Goal: Information Seeking & Learning: Find specific fact

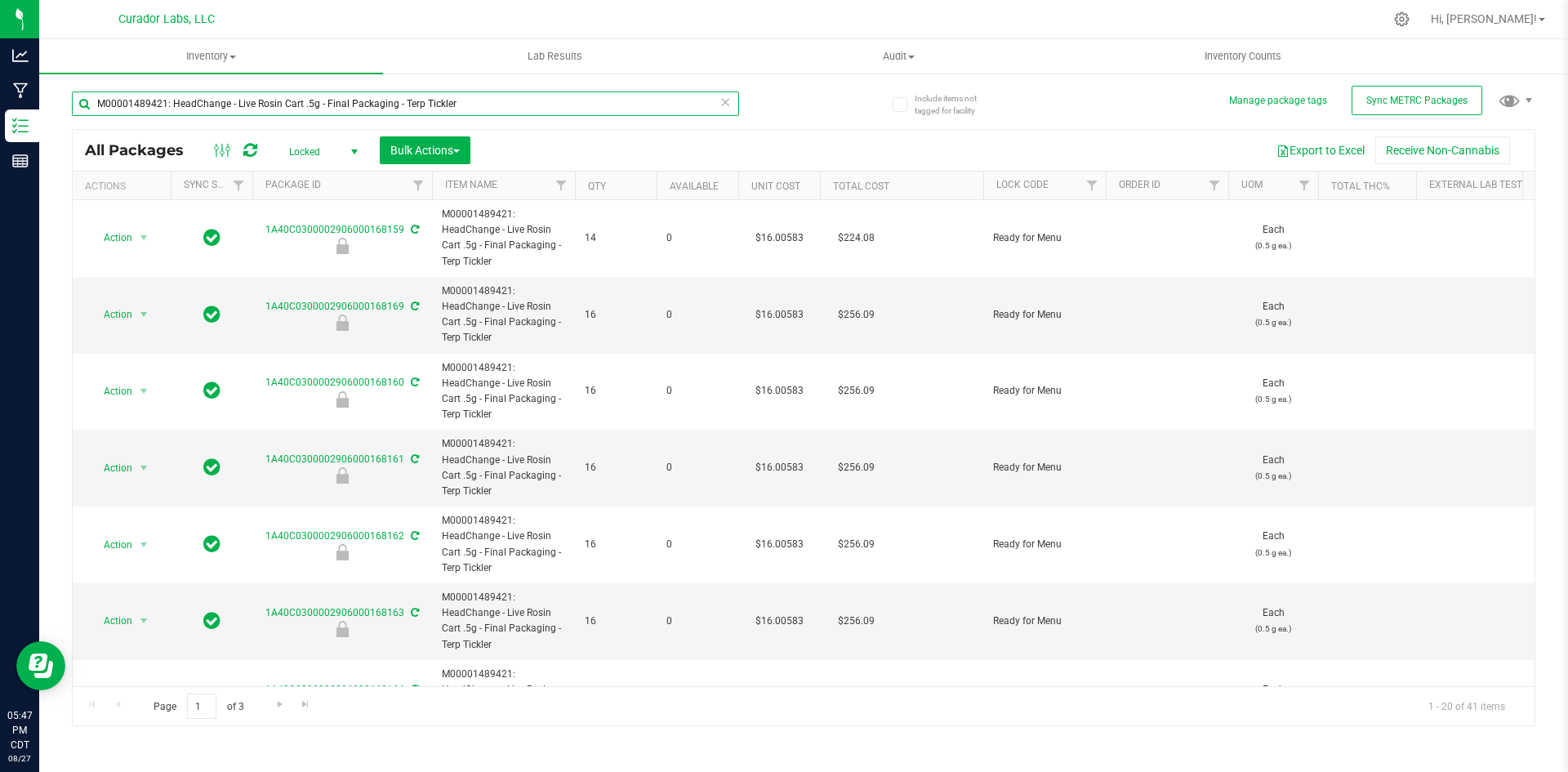
drag, startPoint x: 469, startPoint y: 100, endPoint x: 42, endPoint y: 117, distance: 427.3
click at [42, 117] on div "Include items not tagged for facility Manage package tags Sync METRC Packages M…" at bounding box center [803, 321] width 1529 height 498
type input "bubbles"
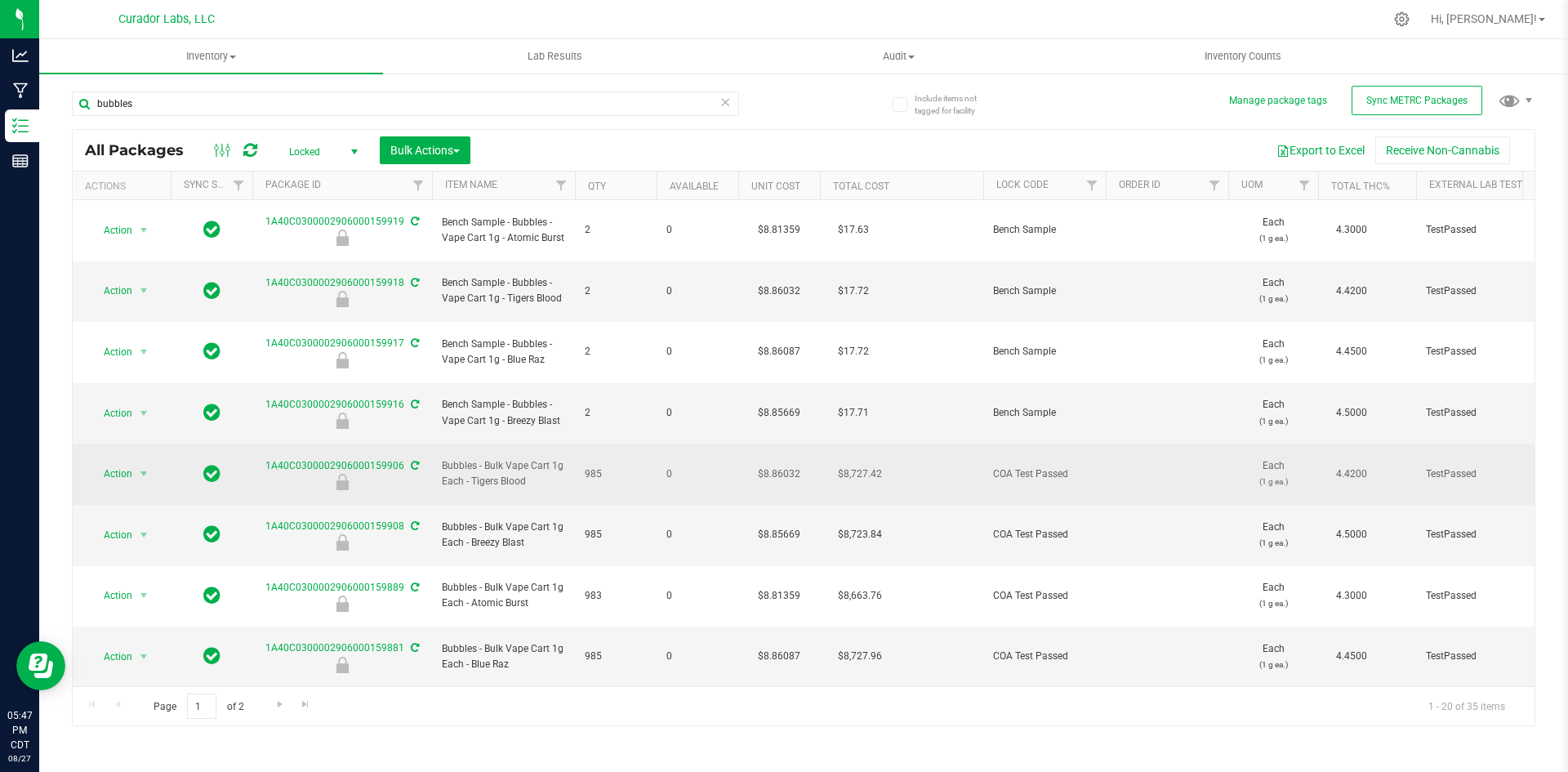
drag, startPoint x: 522, startPoint y: 412, endPoint x: 430, endPoint y: 409, distance: 92.0
drag, startPoint x: 465, startPoint y: 405, endPoint x: 537, endPoint y: 404, distance: 72.0
click at [537, 459] on span "Bubbles - Bulk Vape Cart 1g Each - Tigers Blood" at bounding box center [503, 474] width 123 height 31
drag, startPoint x: 531, startPoint y: 413, endPoint x: 427, endPoint y: 401, distance: 104.7
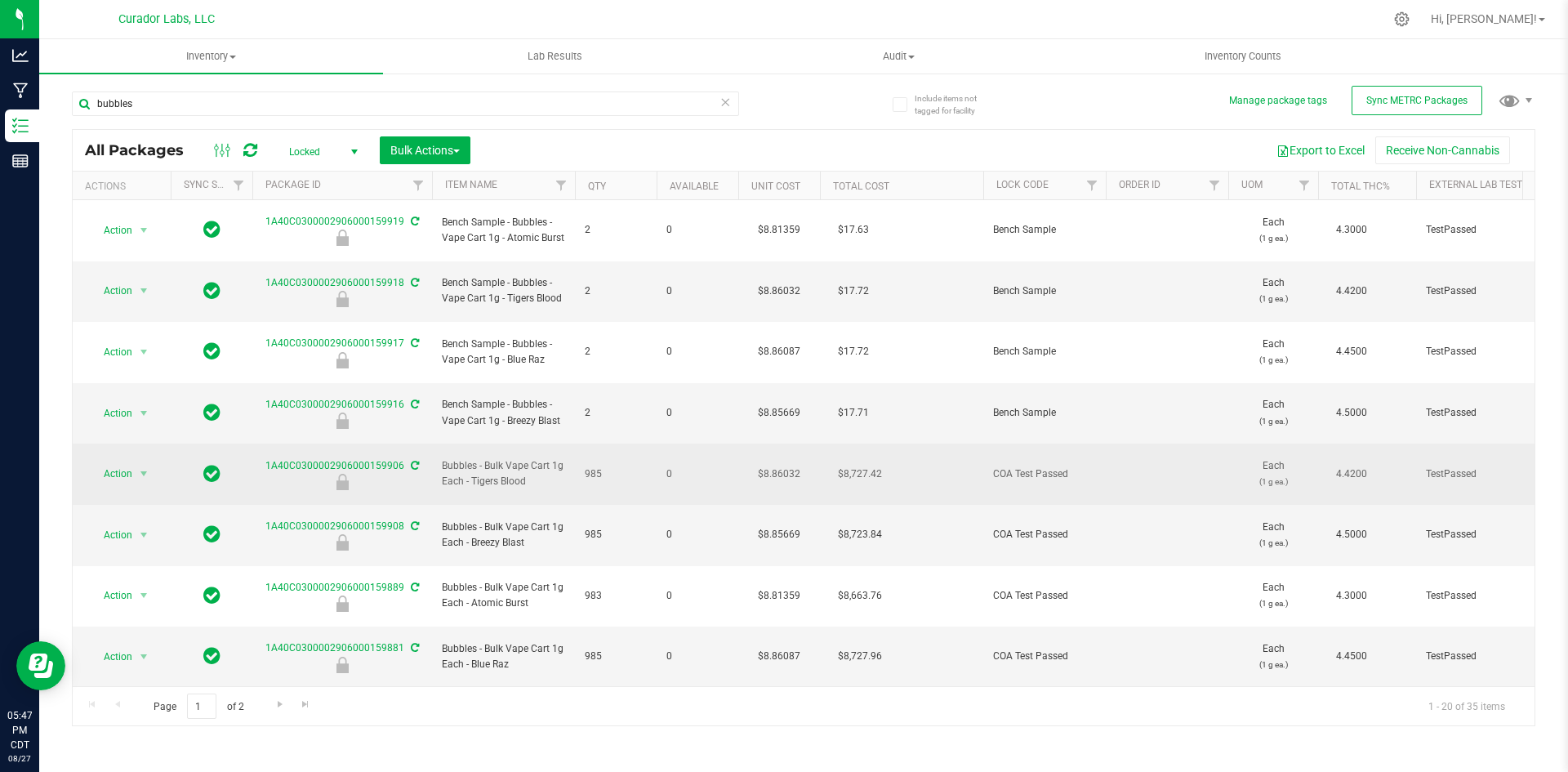
copy tr "Bubbles - Bulk Vape Cart 1g Each - Tigers Blood"
drag, startPoint x: 263, startPoint y: 394, endPoint x: 399, endPoint y: 395, distance: 136.0
click at [399, 459] on div "1A40C0300002906000159906" at bounding box center [342, 475] width 185 height 32
copy link "1A40C0300002906000159906"
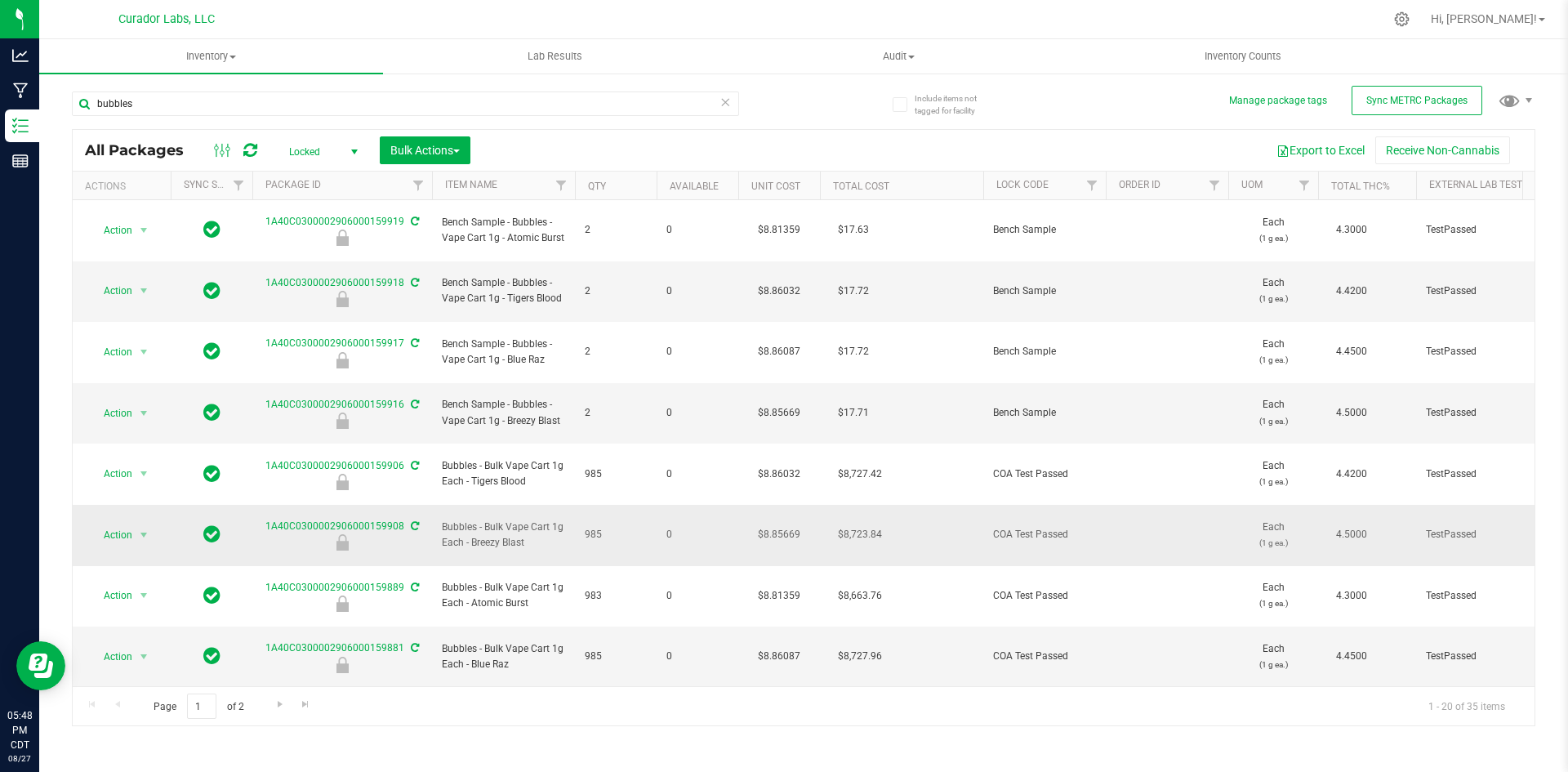
drag, startPoint x: 528, startPoint y: 458, endPoint x: 439, endPoint y: 441, distance: 90.6
click at [439, 505] on td "Bubbles - Bulk Vape Cart 1g Each - Breezy Blast" at bounding box center [503, 536] width 143 height 62
copy span "Bubbles - Bulk Vape Cart 1g Each - Breezy Blast"
drag, startPoint x: 264, startPoint y: 443, endPoint x: 401, endPoint y: 440, distance: 137.0
click at [401, 519] on div "1A40C0300002906000159908" at bounding box center [342, 535] width 185 height 32
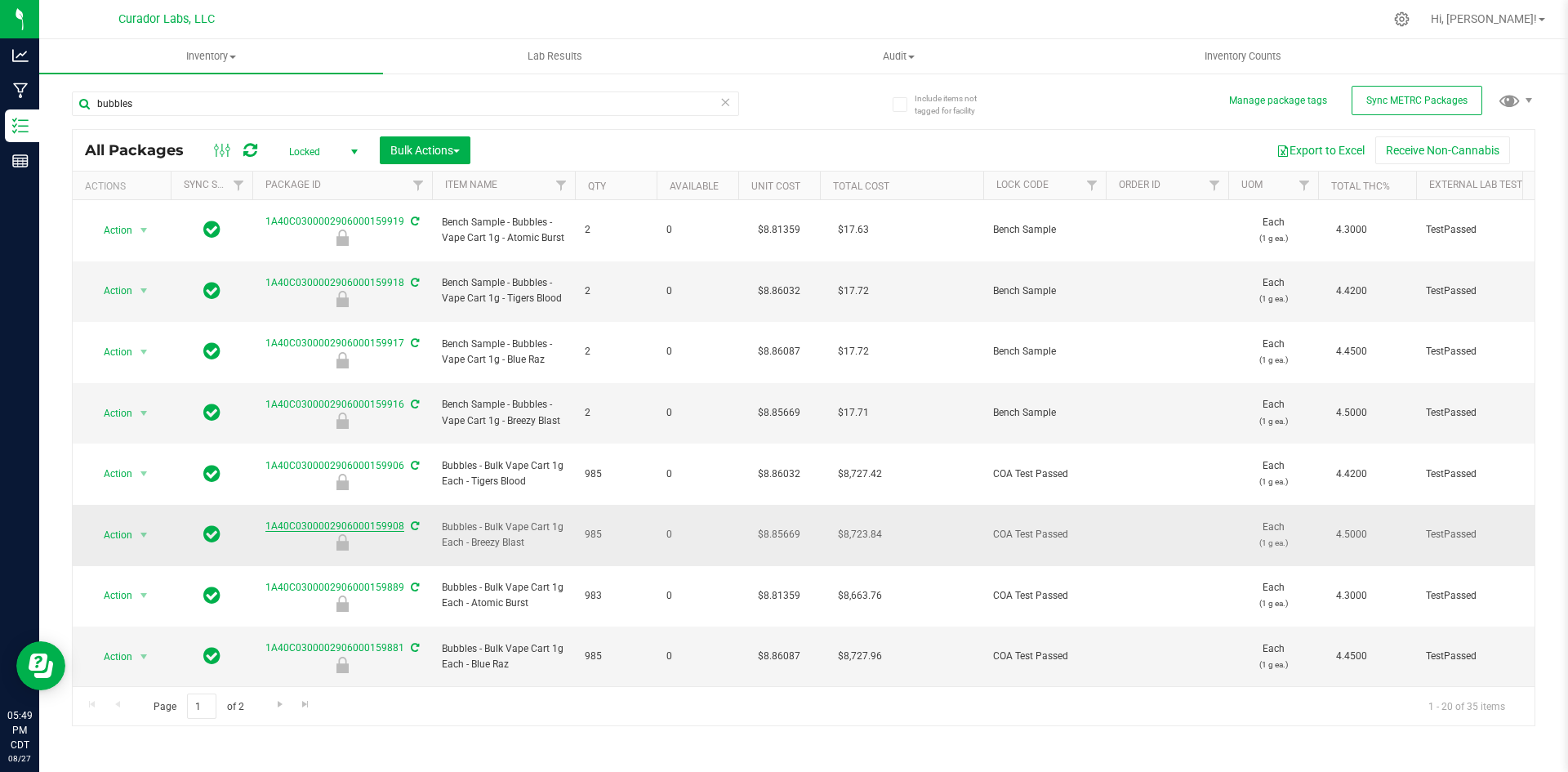
copy link "1A40C0300002906000159908"
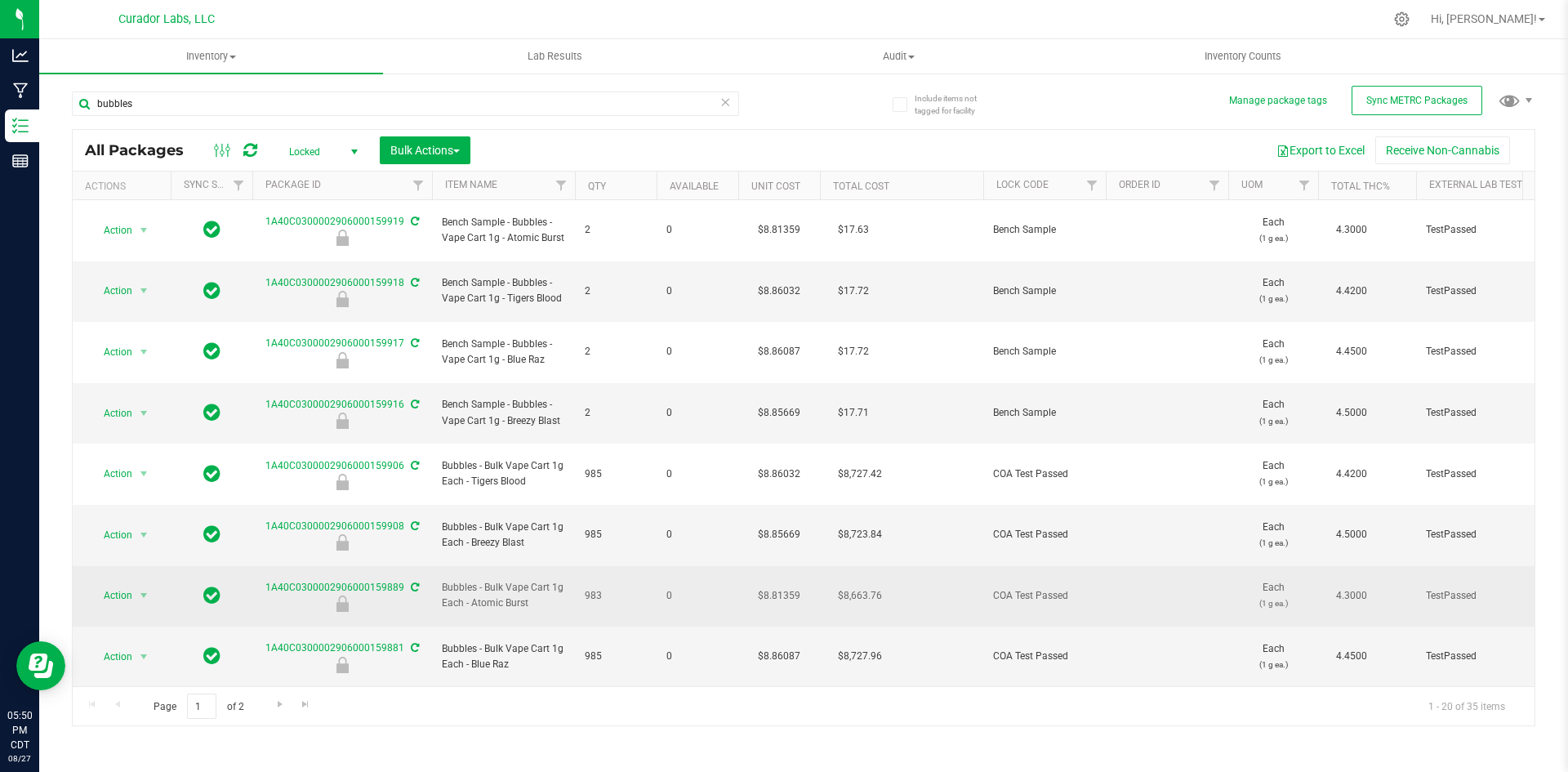
drag, startPoint x: 524, startPoint y: 504, endPoint x: 438, endPoint y: 493, distance: 86.7
click at [438, 566] on td "Bubbles - Bulk Vape Cart 1g Each - Atomic Burst" at bounding box center [503, 596] width 143 height 62
copy span "Bubbles - Bulk Vape Cart 1g Each - Atomic Burst"
drag, startPoint x: 263, startPoint y: 493, endPoint x: 401, endPoint y: 491, distance: 138.0
click at [401, 580] on div "1A40C0300002906000159889" at bounding box center [342, 596] width 185 height 32
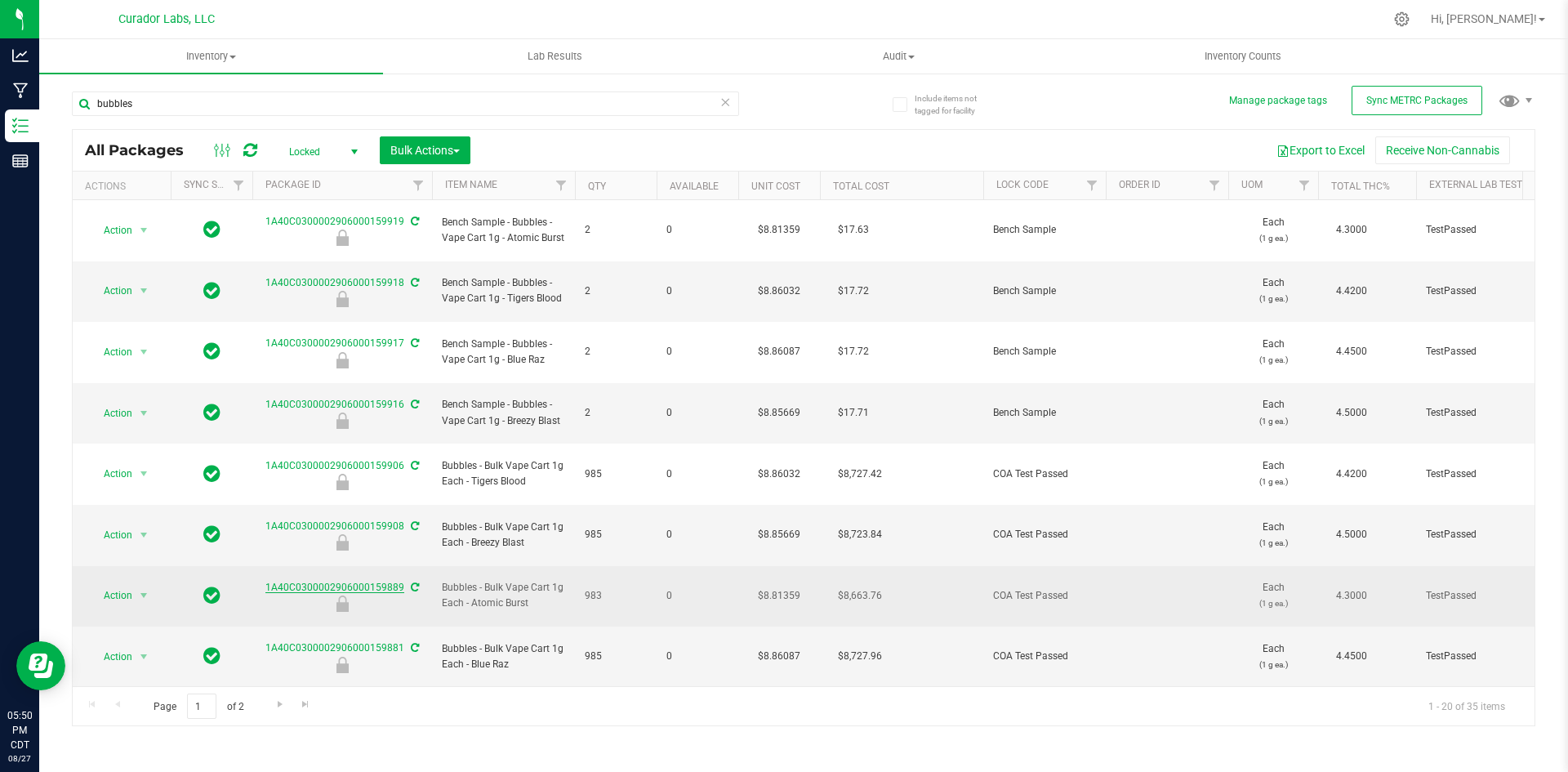
copy link "1A40C0300002906000159889"
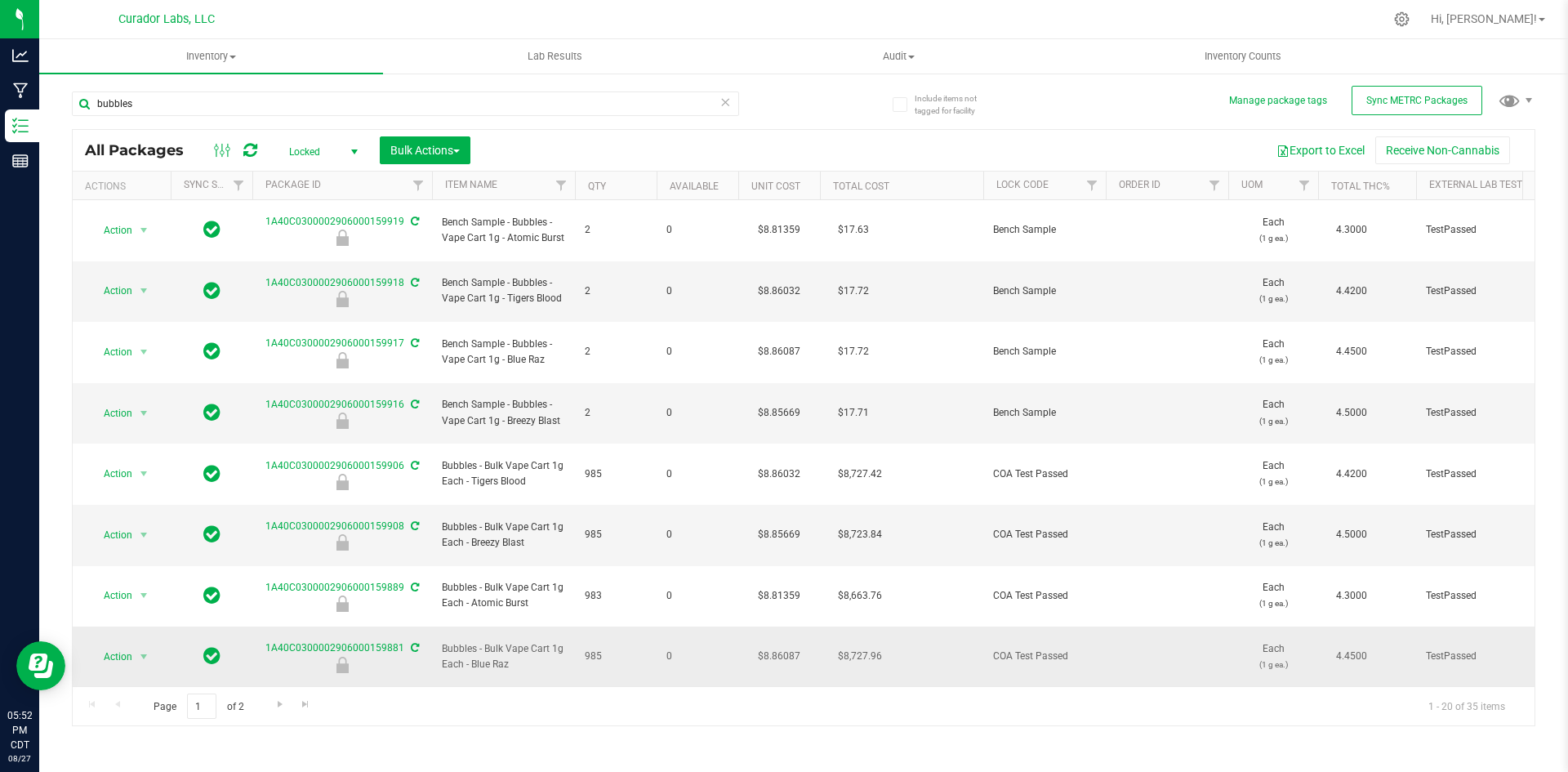
drag, startPoint x: 516, startPoint y: 552, endPoint x: 443, endPoint y: 536, distance: 74.7
click at [443, 641] on span "Bubbles - Bulk Vape Cart 1g Each - Blue Raz" at bounding box center [503, 656] width 123 height 31
copy span "Bubbles - Bulk Vape Cart 1g Each - Blue Raz"
drag, startPoint x: 264, startPoint y: 536, endPoint x: 401, endPoint y: 538, distance: 137.0
click at [401, 640] on div "1A40C0300002906000159881" at bounding box center [342, 656] width 185 height 32
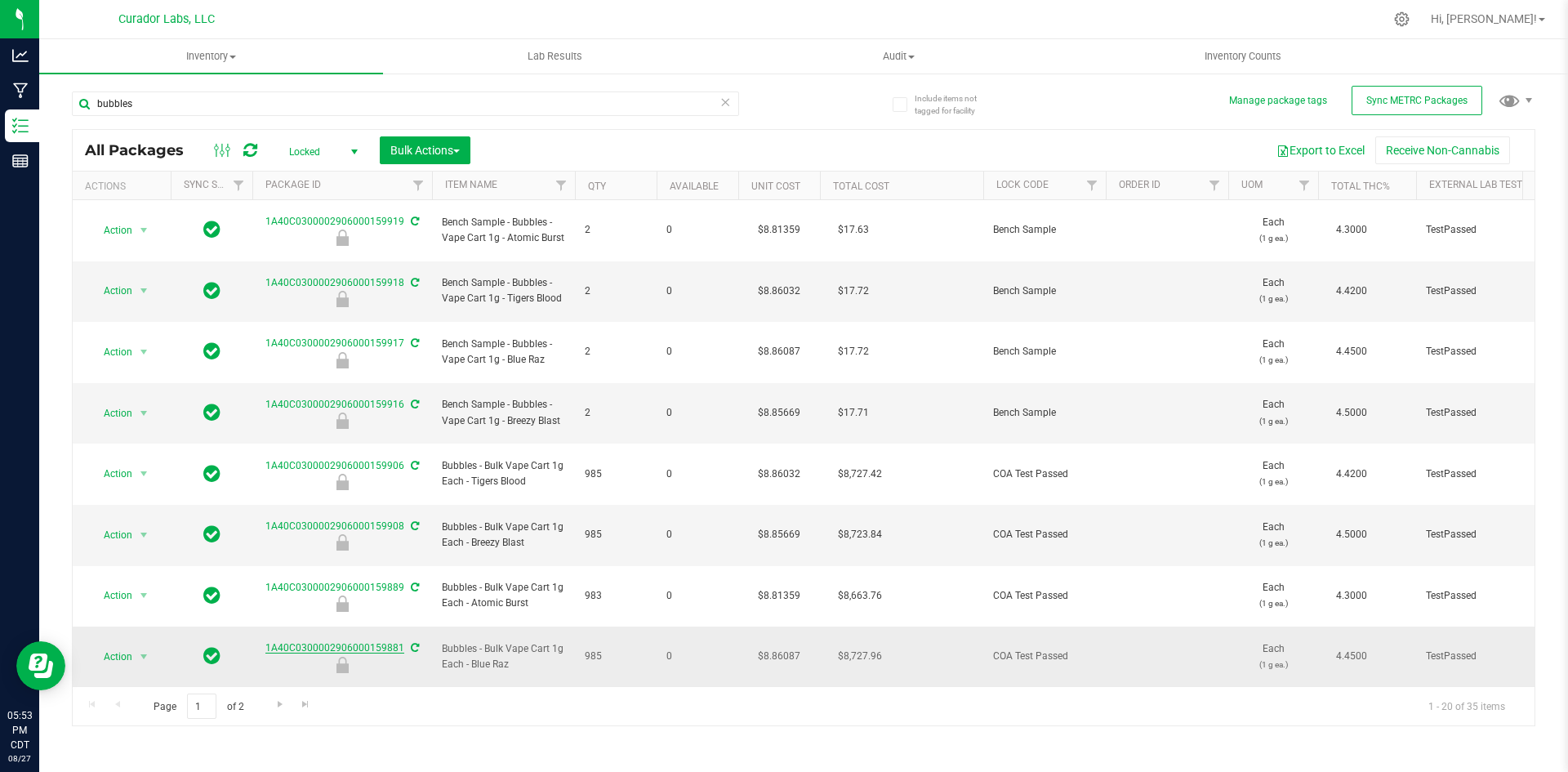
copy link "1A40C0300002906000159881"
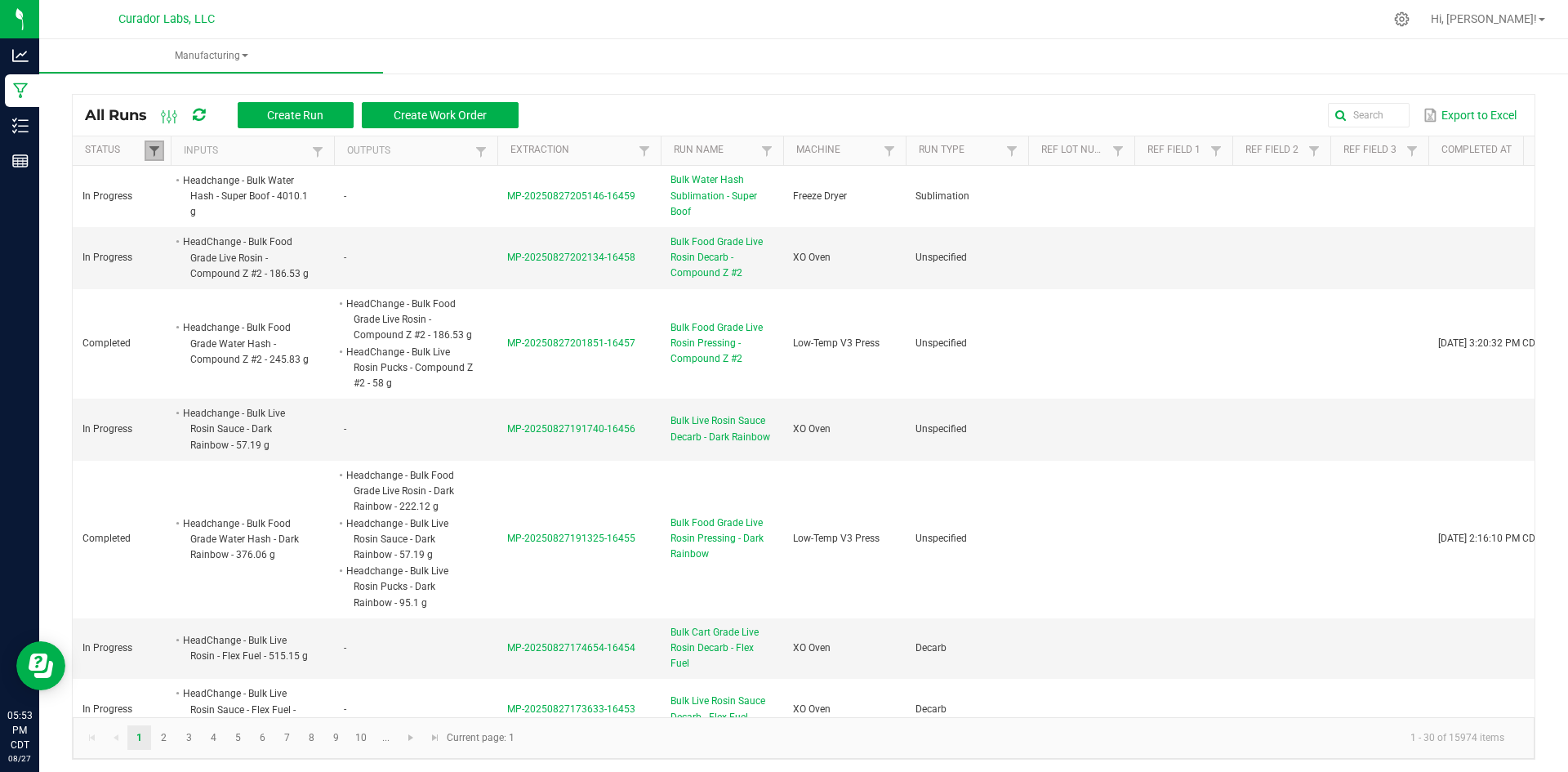
click at [150, 144] on span at bounding box center [154, 150] width 13 height 13
click at [177, 238] on li "Completed" at bounding box center [235, 240] width 159 height 21
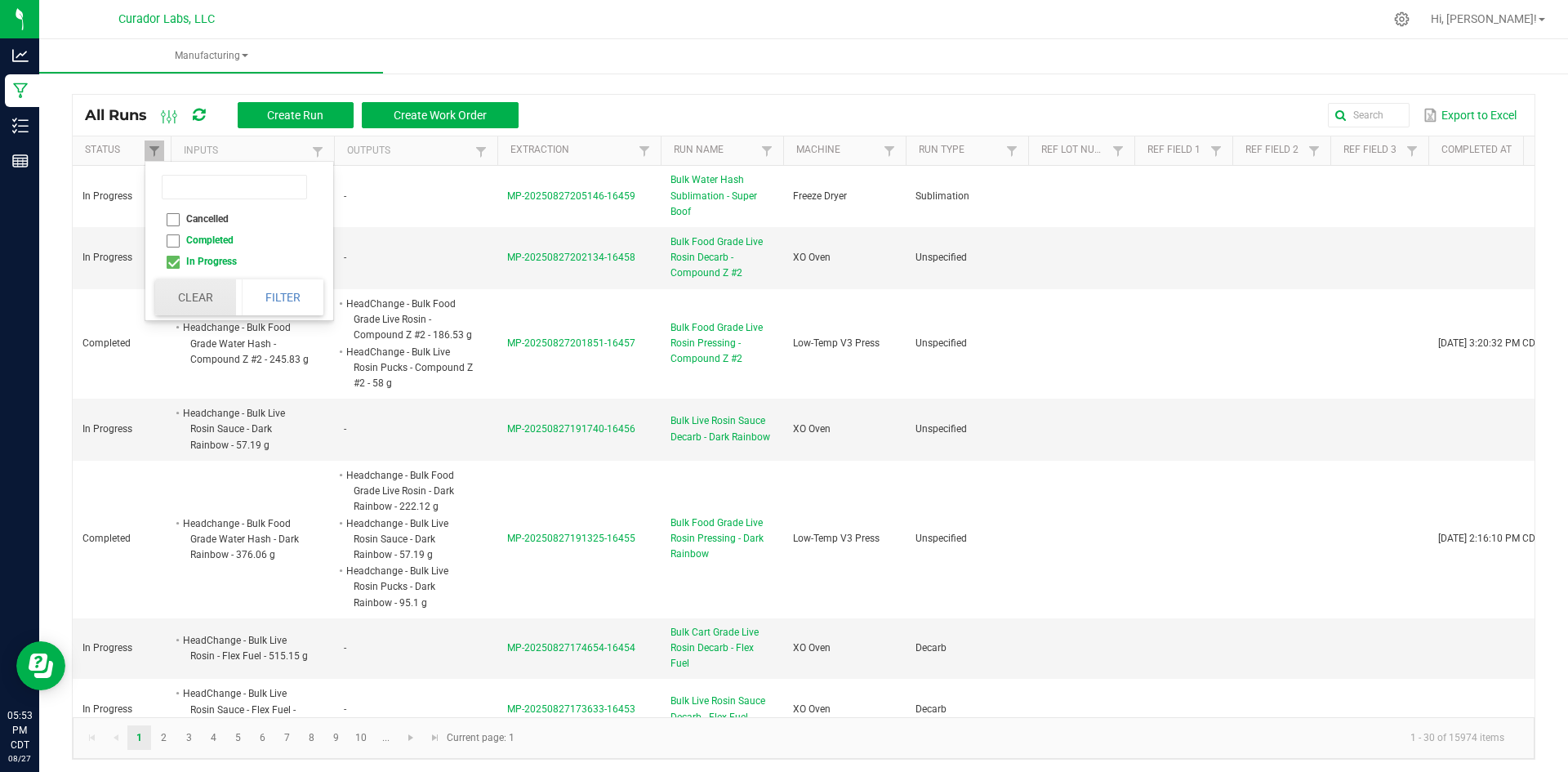
checkbox input "false"
click at [305, 285] on button "Filter" at bounding box center [282, 297] width 82 height 36
